Goal: Check status: Check status

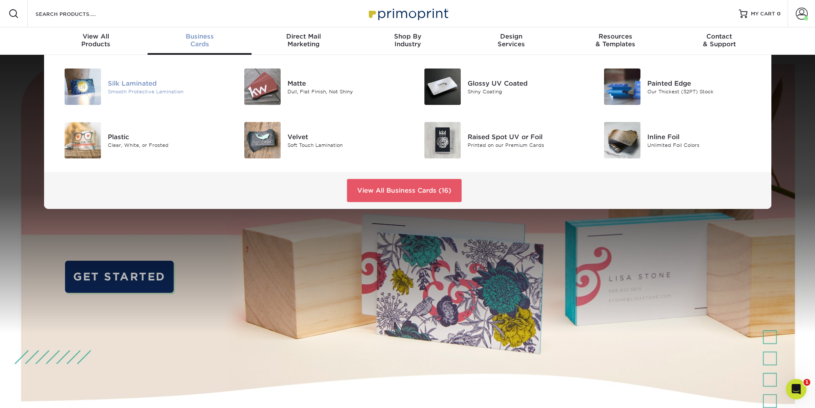
click at [158, 81] on div "Silk Laminated" at bounding box center [164, 82] width 113 height 9
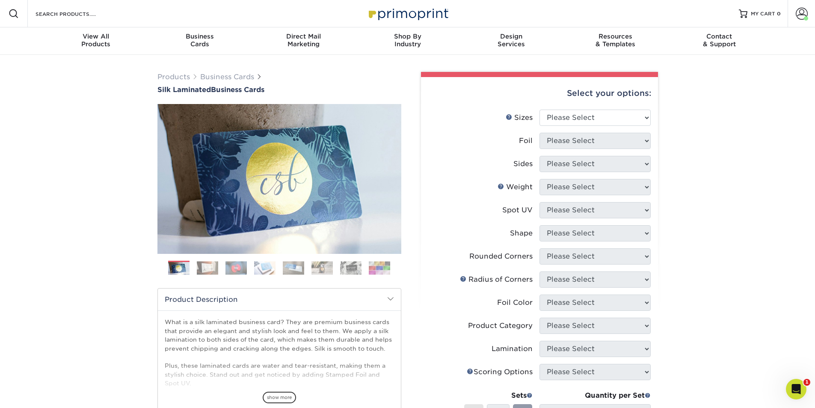
scroll to position [43, 0]
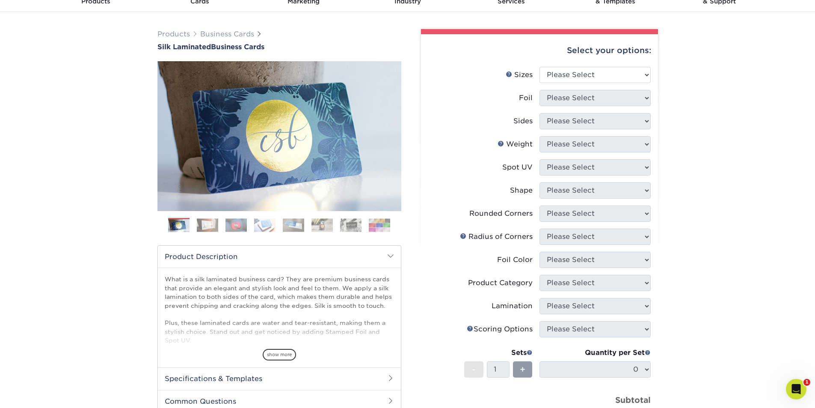
click at [232, 224] on img at bounding box center [236, 224] width 21 height 13
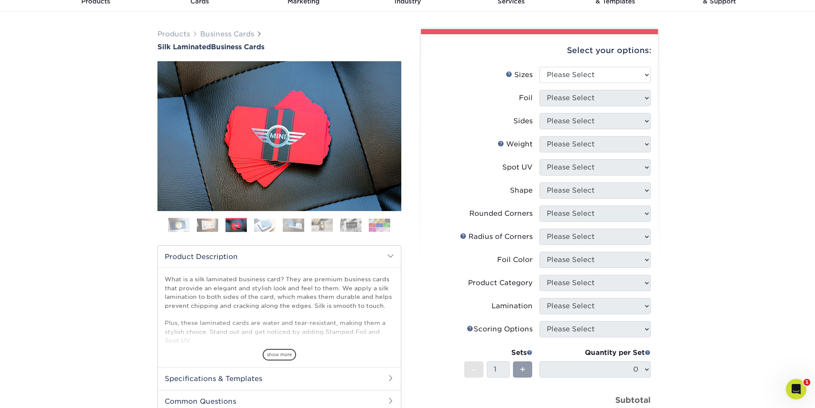
click at [285, 229] on img at bounding box center [293, 224] width 21 height 13
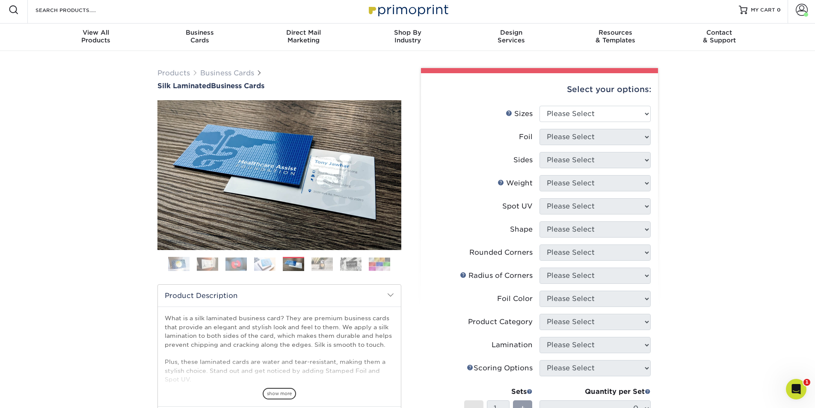
scroll to position [0, 0]
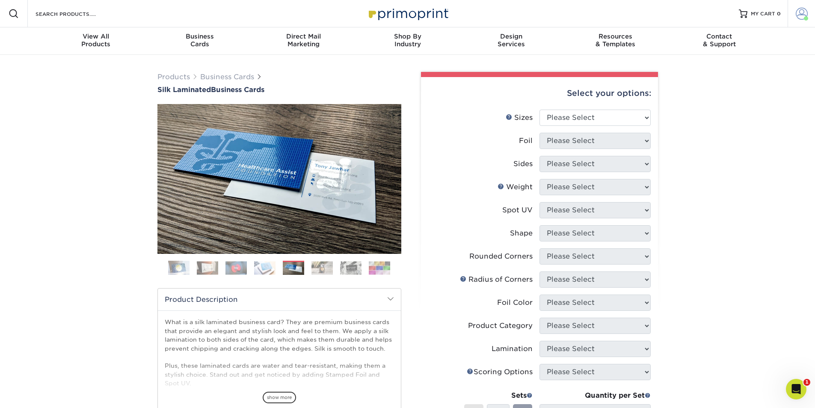
click at [803, 17] on span at bounding box center [802, 14] width 12 height 12
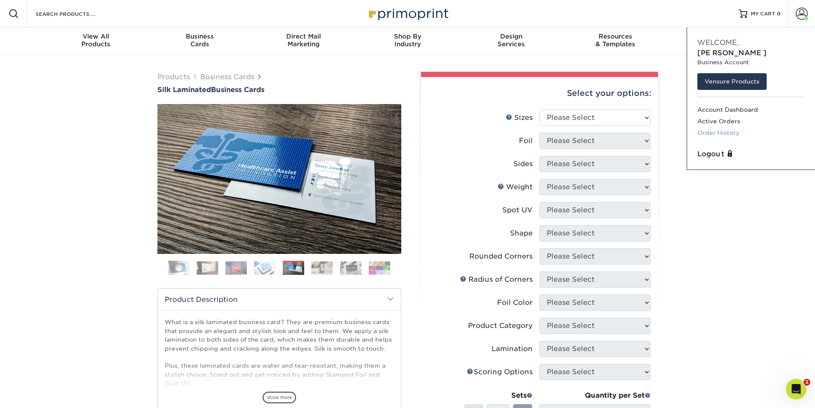
click at [731, 127] on link "Order History" at bounding box center [751, 133] width 107 height 12
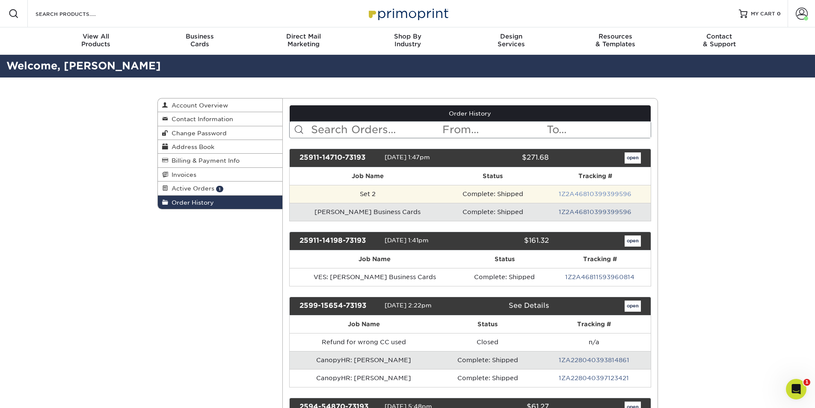
click at [563, 193] on link "1Z2A46810399399596" at bounding box center [595, 193] width 73 height 7
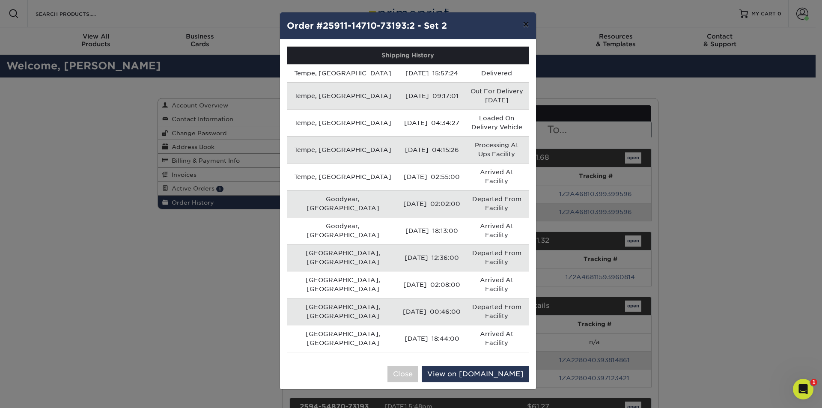
click at [518, 23] on button "×" at bounding box center [526, 24] width 20 height 24
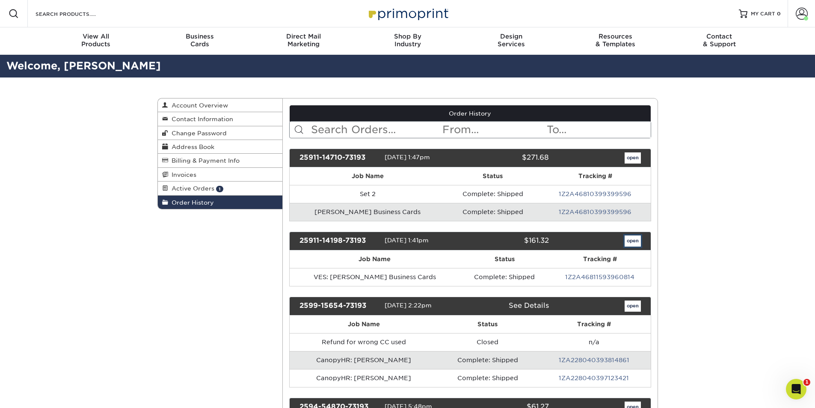
click at [632, 244] on link "open" at bounding box center [633, 240] width 16 height 11
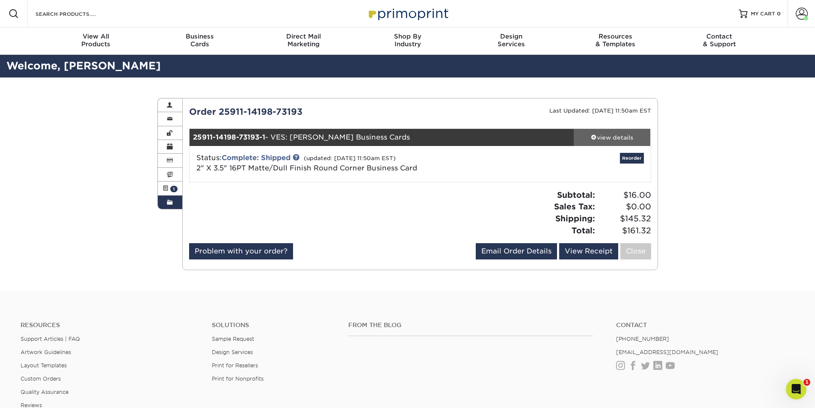
click at [623, 137] on div "view details" at bounding box center [612, 137] width 77 height 9
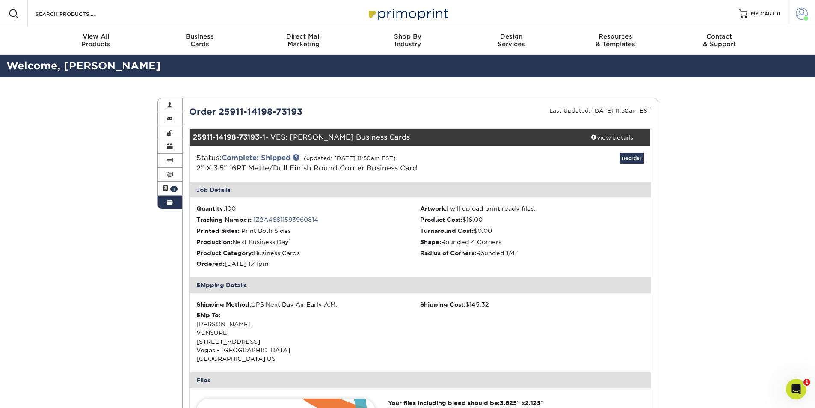
click at [797, 15] on span at bounding box center [802, 14] width 12 height 12
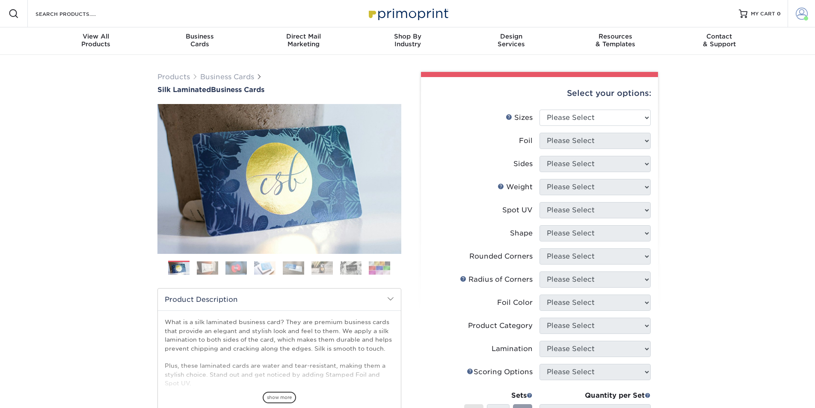
click at [805, 11] on span at bounding box center [802, 14] width 12 height 12
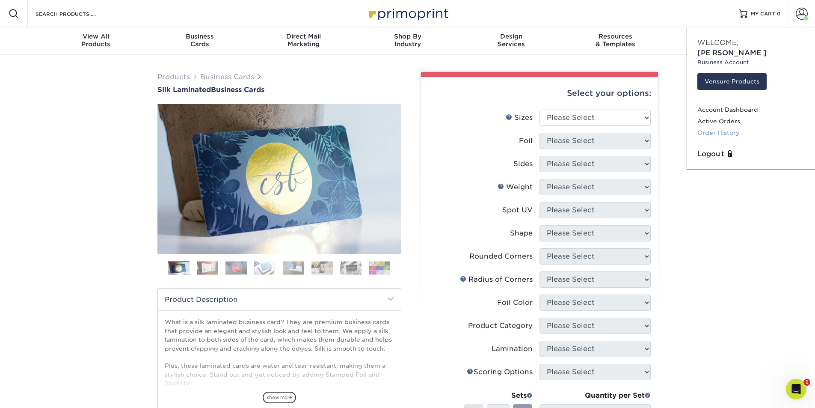
click at [732, 127] on link "Order History" at bounding box center [751, 133] width 107 height 12
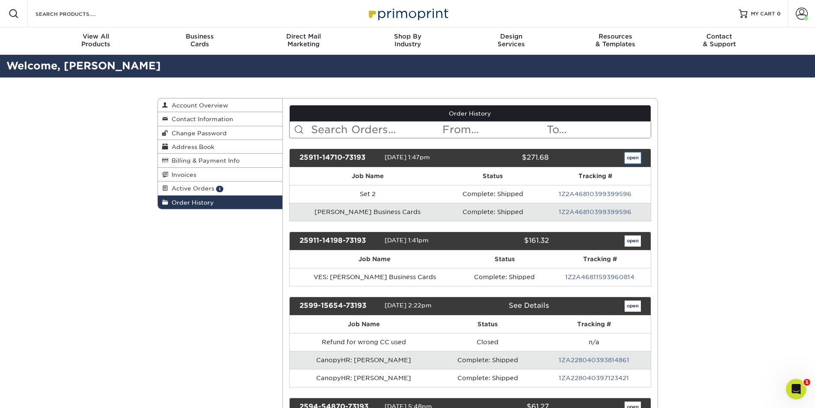
click at [631, 157] on link "open" at bounding box center [633, 157] width 16 height 11
